Goal: Transaction & Acquisition: Purchase product/service

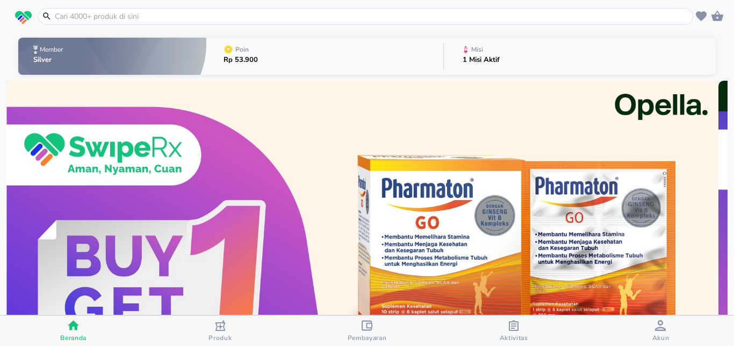
click at [516, 334] on span "Aktivitas" at bounding box center [514, 337] width 28 height 9
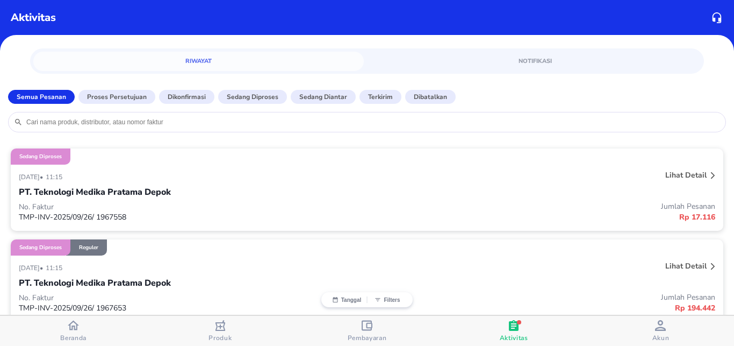
scroll to position [142, 0]
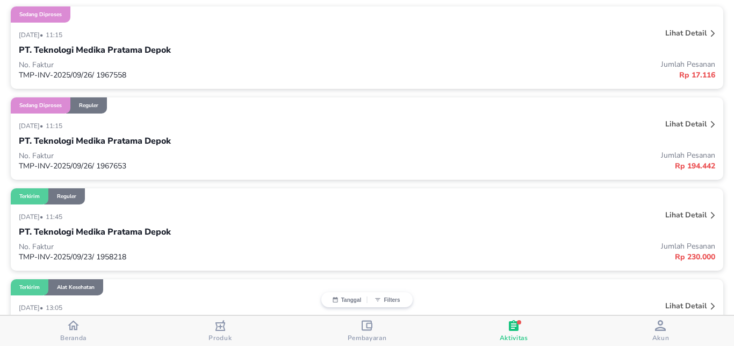
click at [137, 118] on div "[DATE] • 11:15 Lihat detail PT. Teknologi Medika Pratama Depok No. Faktur TMP-I…" at bounding box center [367, 146] width 713 height 66
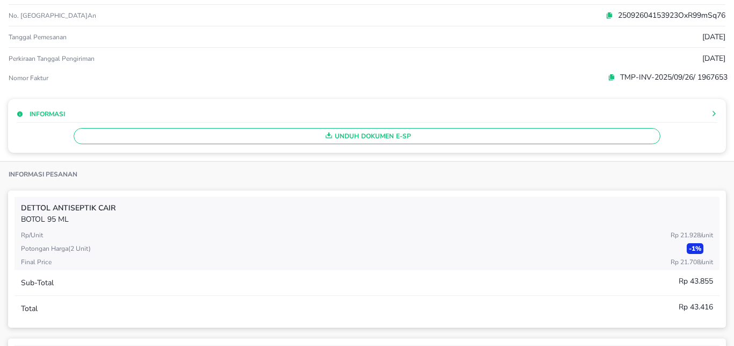
scroll to position [0, 0]
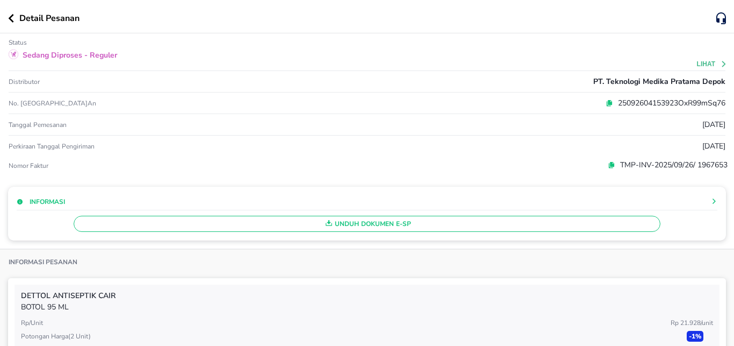
click at [10, 22] on icon "button" at bounding box center [11, 18] width 6 height 9
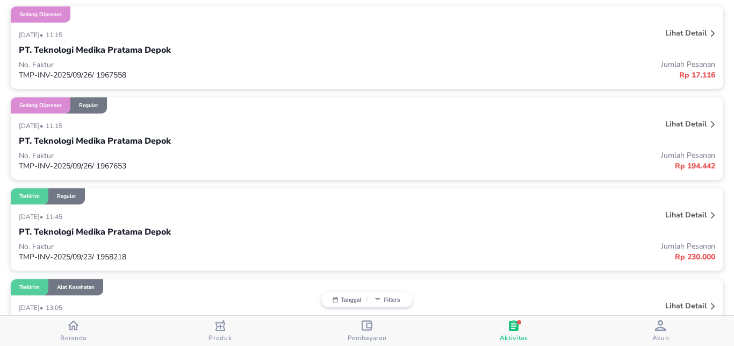
click at [153, 59] on div "No. Faktur TMP-INV-2025/09/26/ 1967558 Jumlah Pesanan Rp 17.116" at bounding box center [367, 70] width 697 height 22
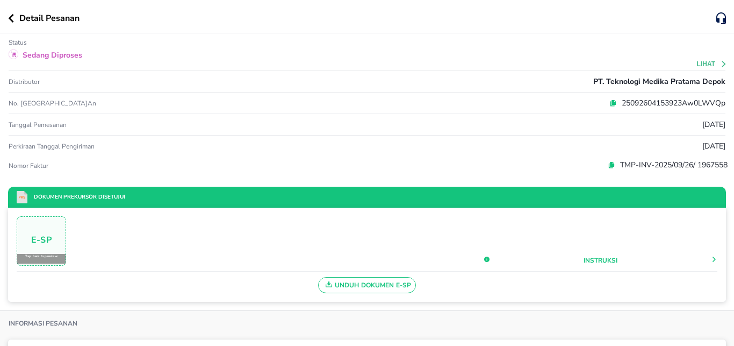
click at [9, 19] on icon "button" at bounding box center [11, 18] width 6 height 9
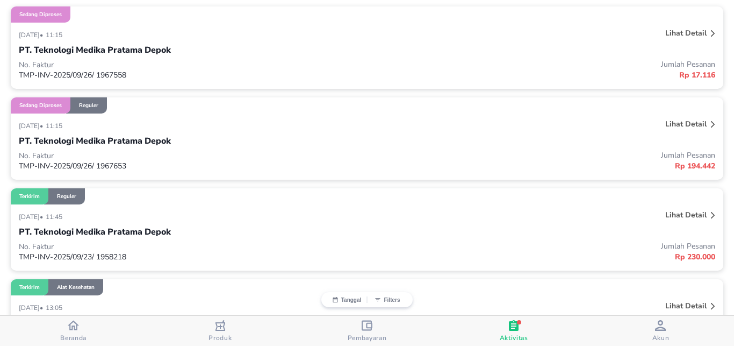
click at [674, 121] on p "Lihat detail" at bounding box center [685, 124] width 41 height 10
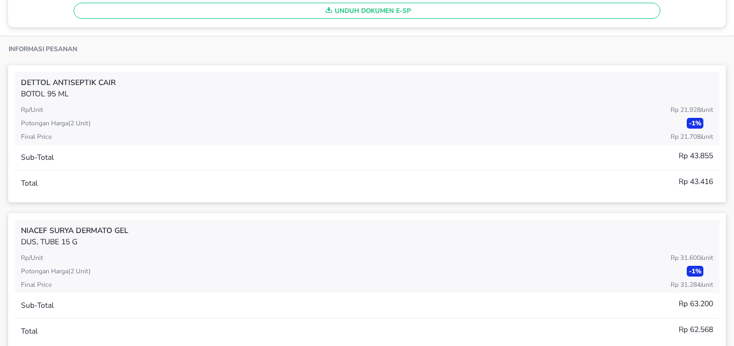
scroll to position [355, 0]
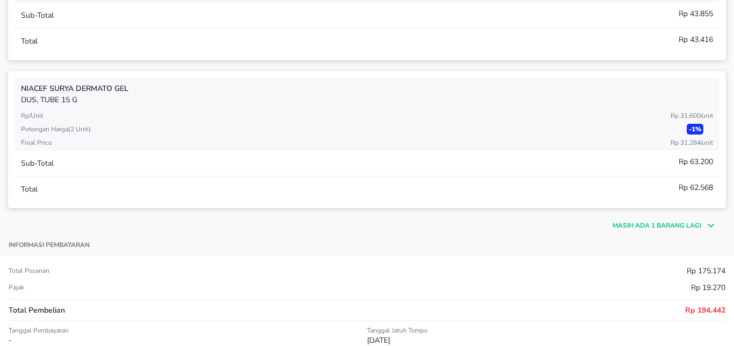
click at [656, 224] on p "Masih ada 1 barang lagi" at bounding box center [657, 225] width 89 height 10
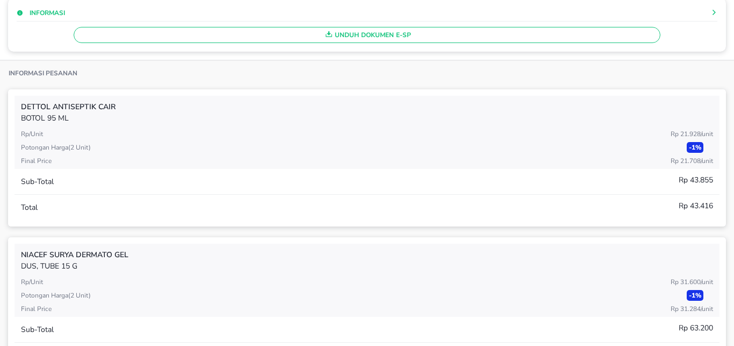
scroll to position [0, 0]
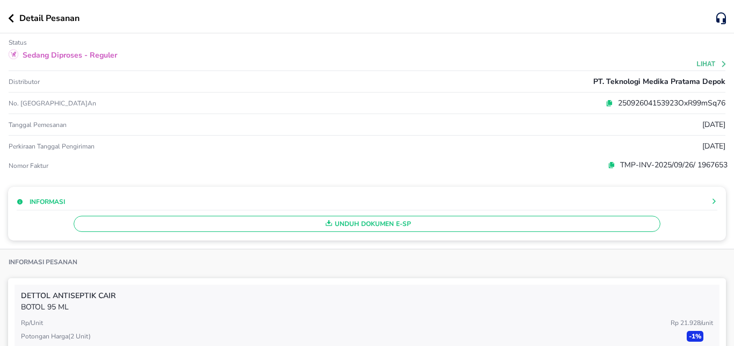
click at [12, 18] on icon "button" at bounding box center [11, 18] width 6 height 9
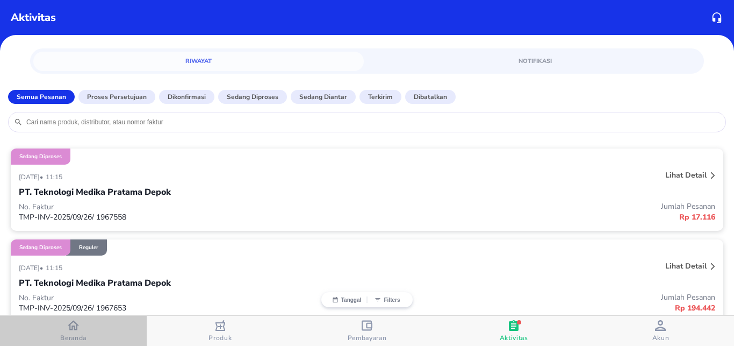
click at [76, 332] on div "button" at bounding box center [73, 326] width 11 height 14
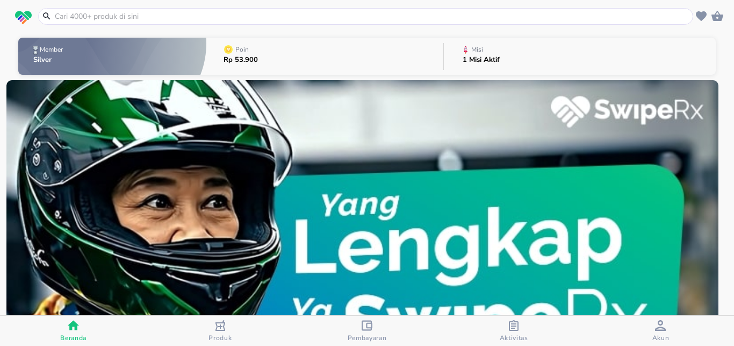
click at [142, 11] on input "text" at bounding box center [372, 16] width 637 height 11
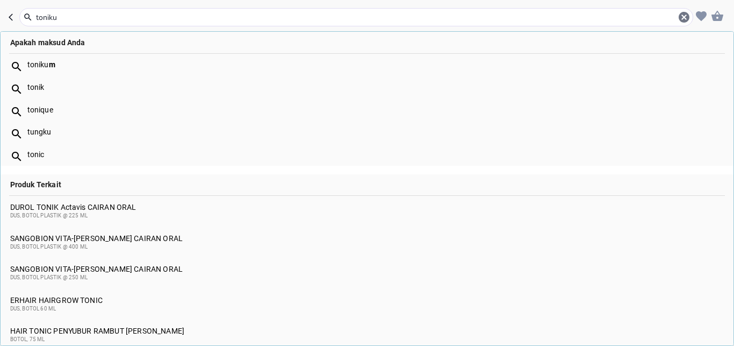
type input "tonikum"
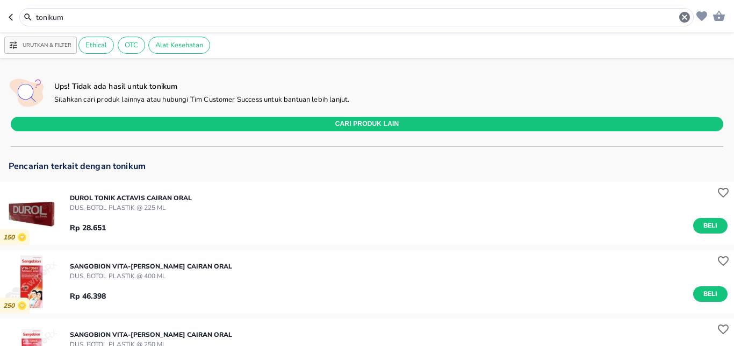
click at [69, 18] on input "tonikum" at bounding box center [356, 17] width 643 height 11
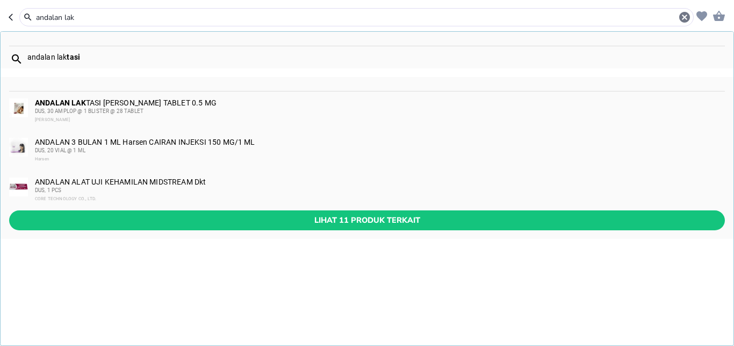
type input "andalan lak"
click at [117, 103] on div "ANDALAN LAK TASI [PERSON_NAME] TABLET 0.5 MG DUS, 30 AMPLOP @ 1 BLISTER @ [GEOG…" at bounding box center [379, 111] width 689 height 26
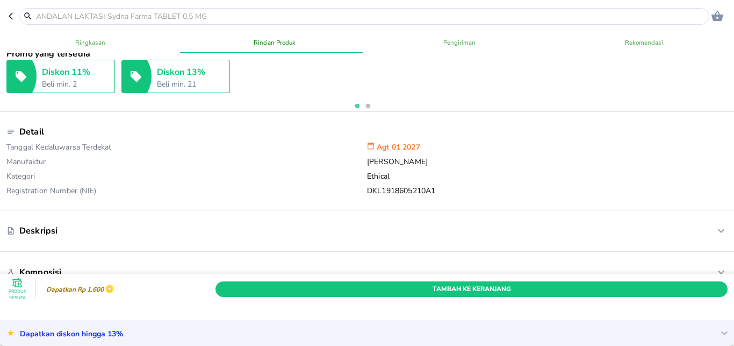
scroll to position [426, 0]
